Goal: Task Accomplishment & Management: Complete application form

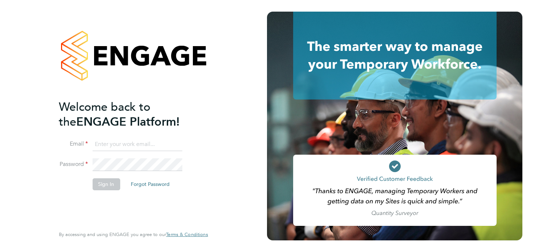
click at [116, 147] on input at bounding box center [137, 144] width 90 height 13
type input "[EMAIL_ADDRESS][DOMAIN_NAME]"
click at [106, 184] on button "Sign In" at bounding box center [106, 184] width 28 height 12
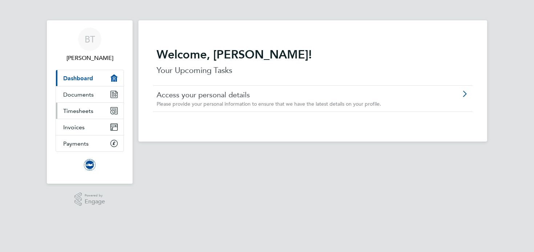
click at [91, 109] on span "Timesheets" at bounding box center [78, 111] width 30 height 7
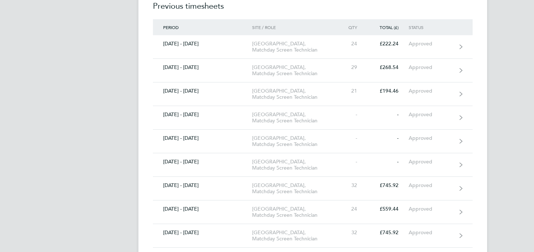
scroll to position [424, 0]
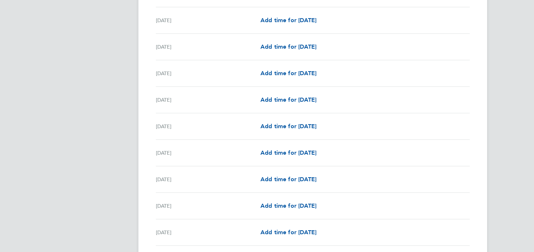
scroll to position [623, 0]
click at [305, 27] on div "Sat 20 Sep Add time for Sat 20 Sep Add time for Sat 20 Sep" at bounding box center [313, 21] width 314 height 27
click at [302, 22] on span "Add time for Sat 20 Sep" at bounding box center [289, 20] width 56 height 7
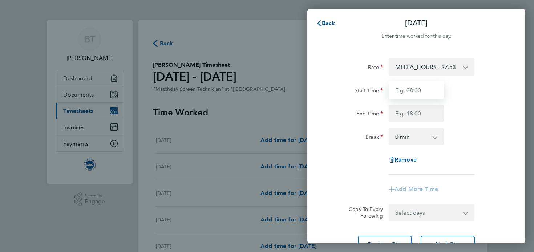
click at [408, 92] on input "Start Time" at bounding box center [416, 89] width 55 height 17
type input "11:00"
click at [416, 112] on input "End Time" at bounding box center [416, 113] width 55 height 17
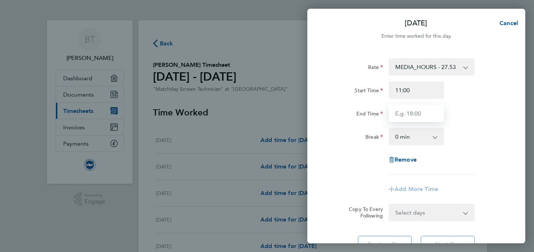
type input "20:00"
click at [468, 129] on div "Break 0 min 15 min 30 min 45 min 60 min 75 min 90 min" at bounding box center [416, 136] width 183 height 17
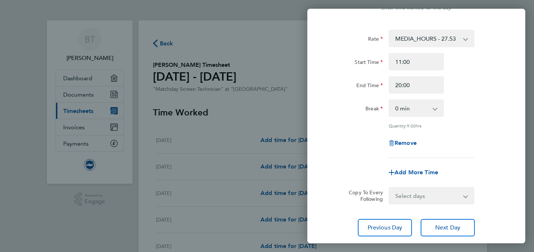
scroll to position [29, 0]
click at [445, 226] on span "Next Day" at bounding box center [447, 226] width 25 height 7
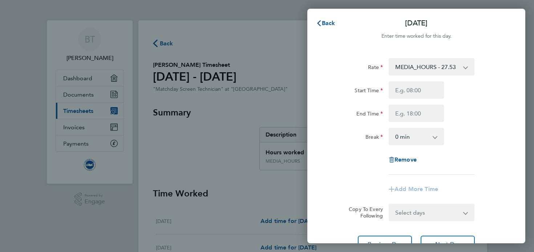
click at [327, 16] on div "Back Sun 21 Sep" at bounding box center [416, 23] width 218 height 17
click at [327, 22] on span "Back" at bounding box center [328, 23] width 13 height 7
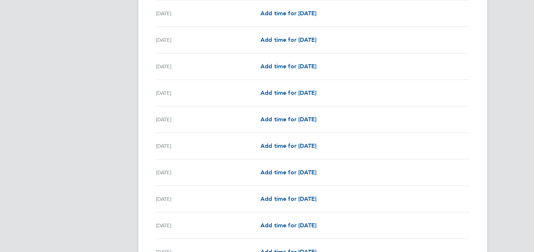
scroll to position [825, 0]
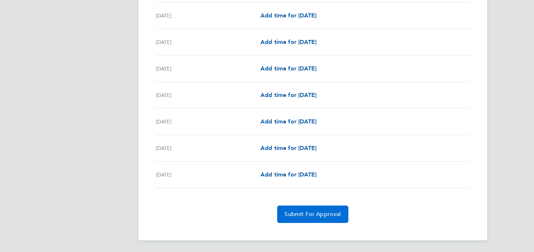
click at [320, 207] on button "Submit For Approval" at bounding box center [312, 214] width 71 height 17
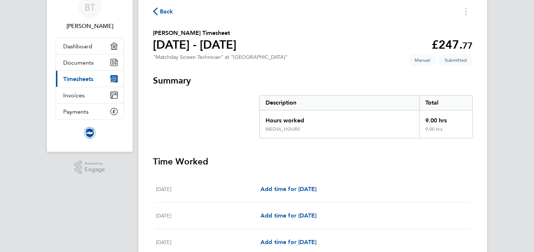
scroll to position [0, 0]
